Goal: Task Accomplishment & Management: Use online tool/utility

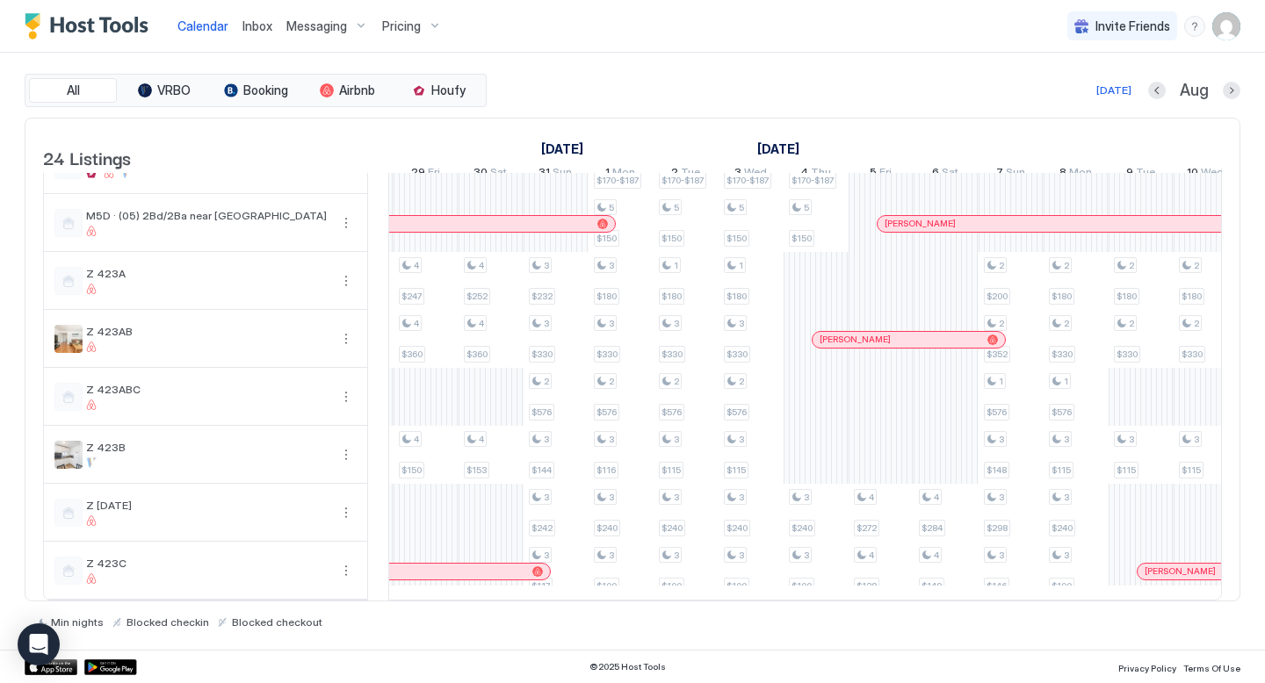
scroll to position [0, 1500]
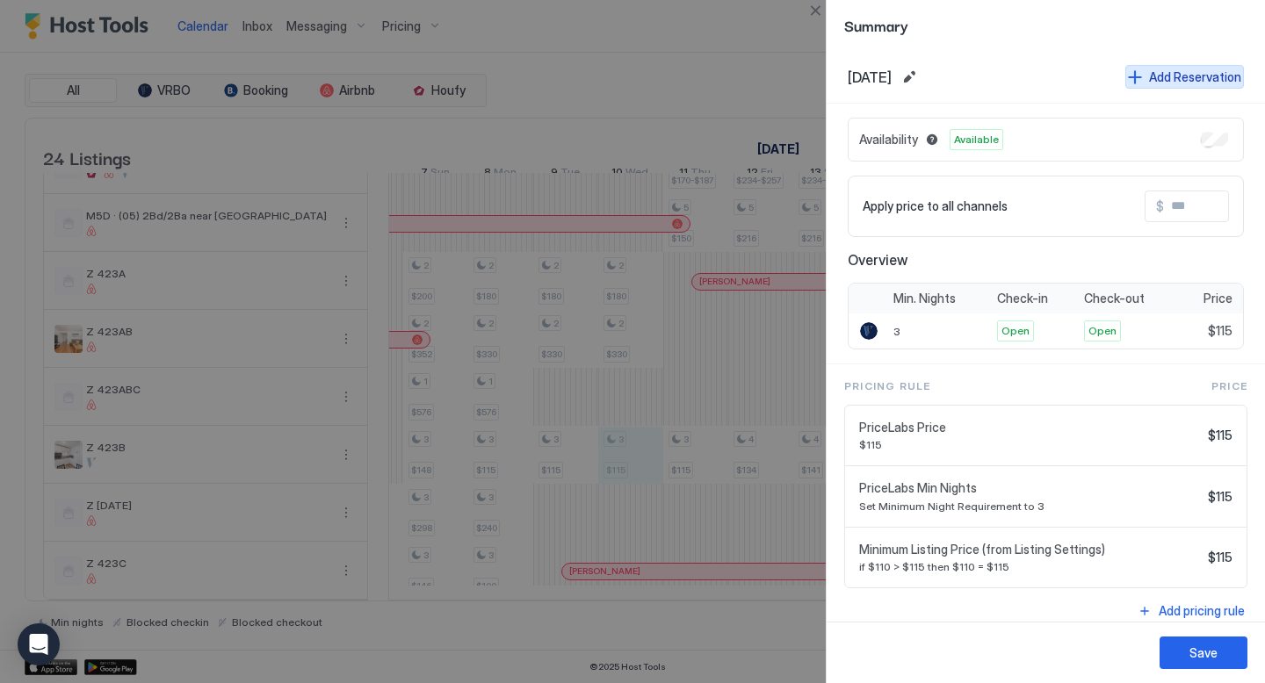
click at [1166, 79] on div "Add Reservation" at bounding box center [1195, 77] width 92 height 18
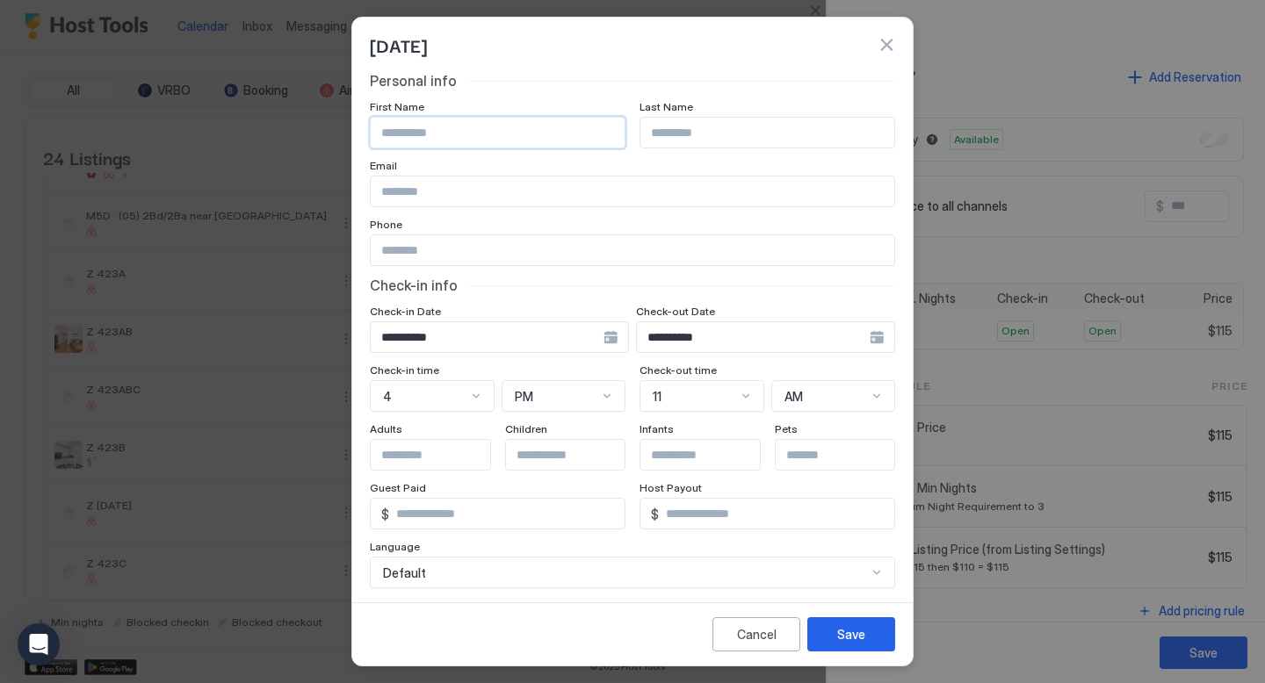
click at [571, 135] on input "Input Field" at bounding box center [498, 133] width 254 height 30
type input "*"
type input "**"
click at [881, 41] on button "button" at bounding box center [886, 45] width 18 height 18
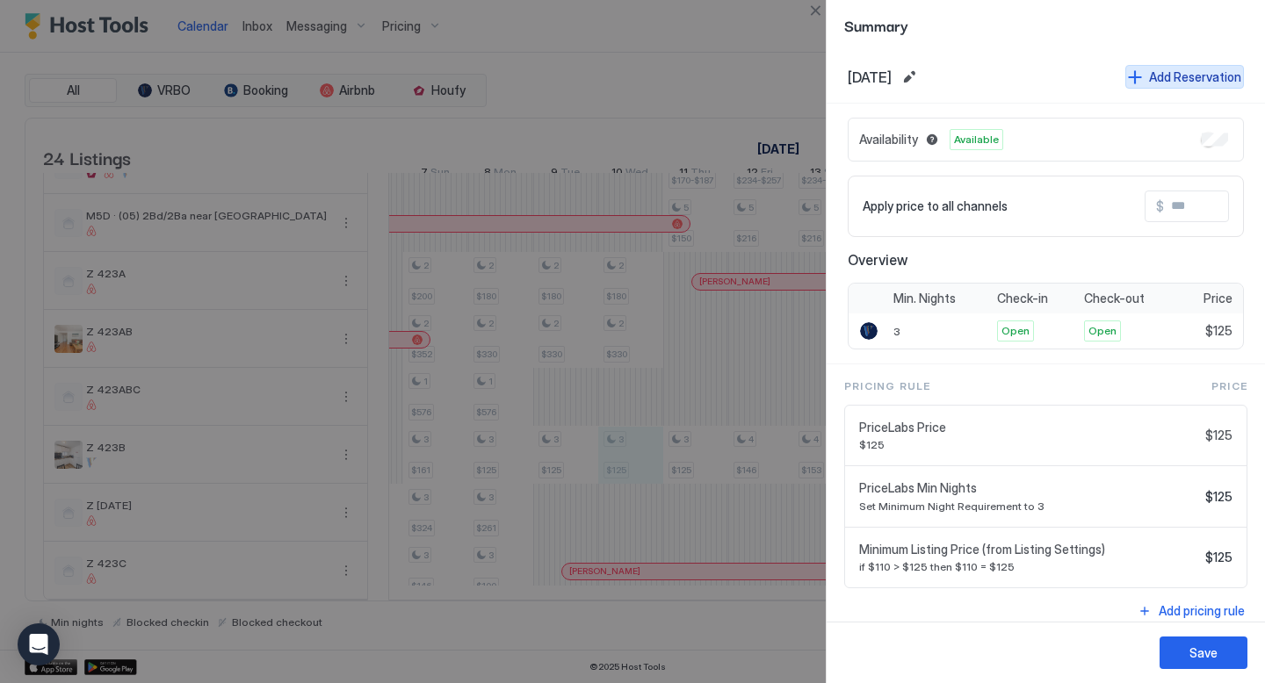
click at [1201, 74] on div "Add Reservation" at bounding box center [1195, 77] width 92 height 18
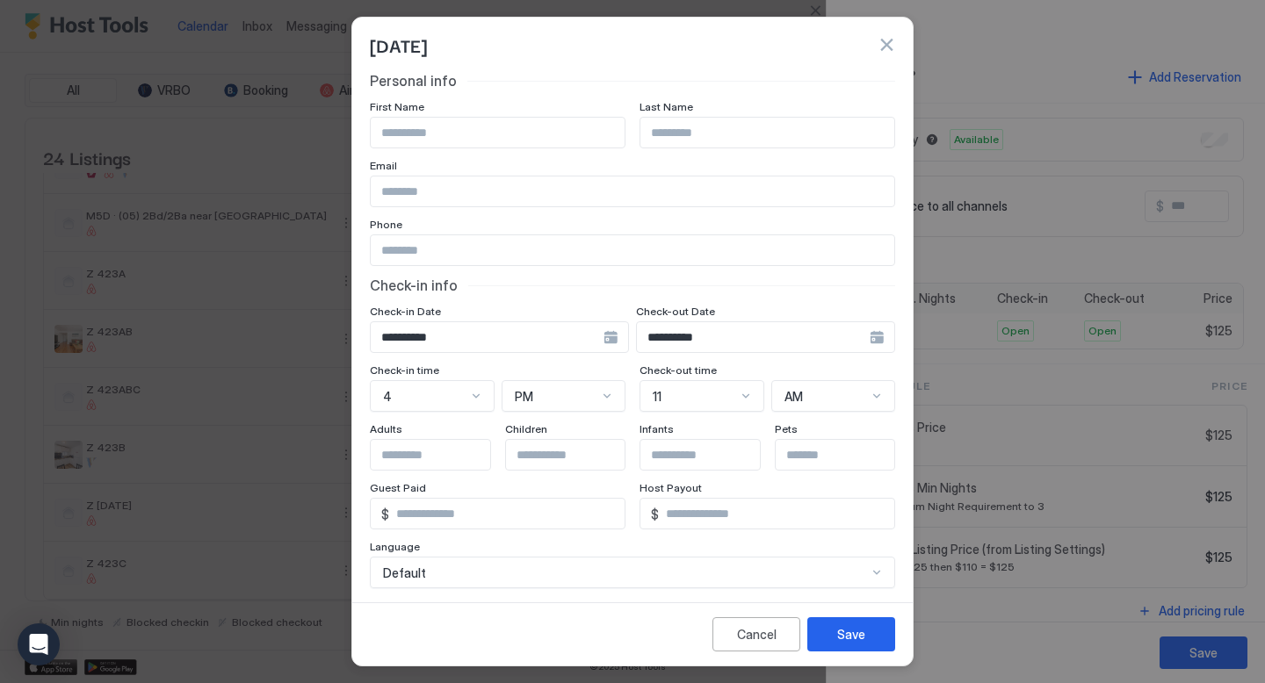
click at [889, 47] on button "button" at bounding box center [886, 45] width 18 height 18
